Goal: Find specific page/section: Find specific page/section

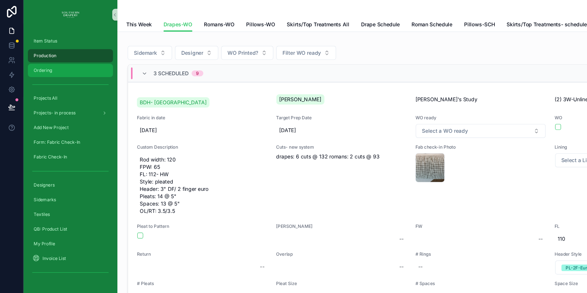
drag, startPoint x: 30, startPoint y: 56, endPoint x: 32, endPoint y: 70, distance: 14.5
click at [31, 56] on div "Ordering" at bounding box center [59, 59] width 64 height 10
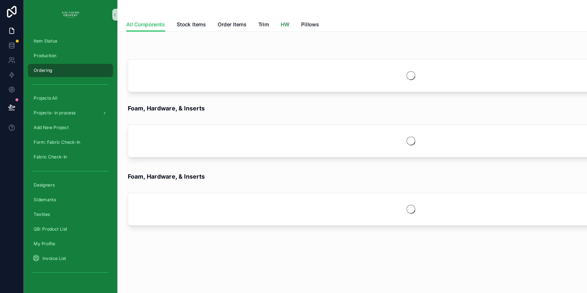
drag, startPoint x: 238, startPoint y: 19, endPoint x: 237, endPoint y: 24, distance: 5.2
click at [238, 19] on span "HW" at bounding box center [237, 20] width 7 height 6
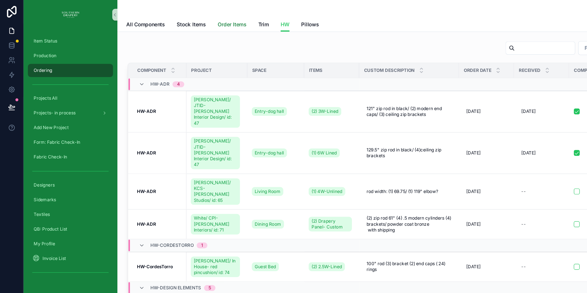
click at [195, 20] on span "Order Items" at bounding box center [193, 20] width 24 height 6
